Goal: Task Accomplishment & Management: Use online tool/utility

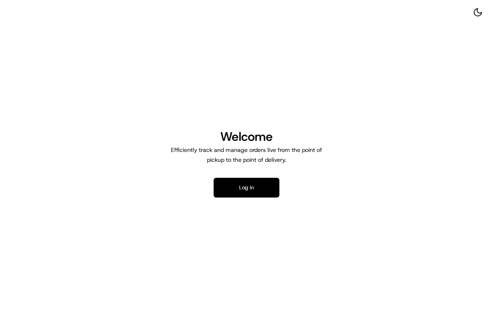
click at [252, 182] on button "Log in" at bounding box center [247, 188] width 66 height 20
drag, startPoint x: 247, startPoint y: 190, endPoint x: 184, endPoint y: 21, distance: 180.4
click at [184, 21] on div "Welcome Efficiently track and manage orders live from the point of pickup to th…" at bounding box center [246, 163] width 493 height 326
click at [251, 187] on button "Log in" at bounding box center [247, 188] width 66 height 20
